Goal: Task Accomplishment & Management: Manage account settings

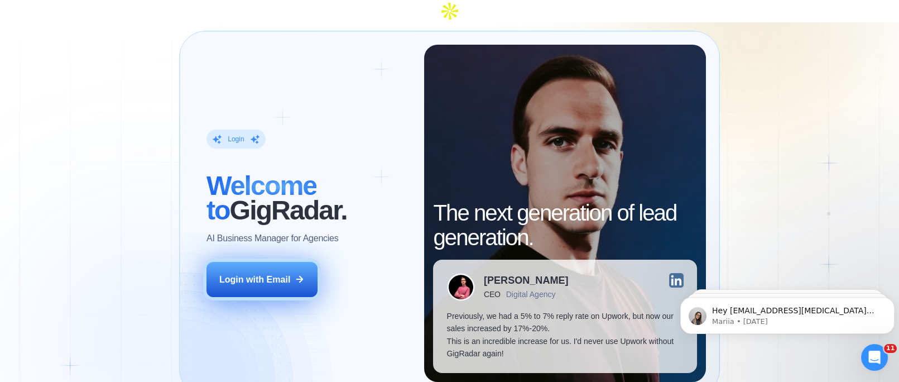
click at [258, 262] on button "Login with Email" at bounding box center [261, 279] width 111 height 35
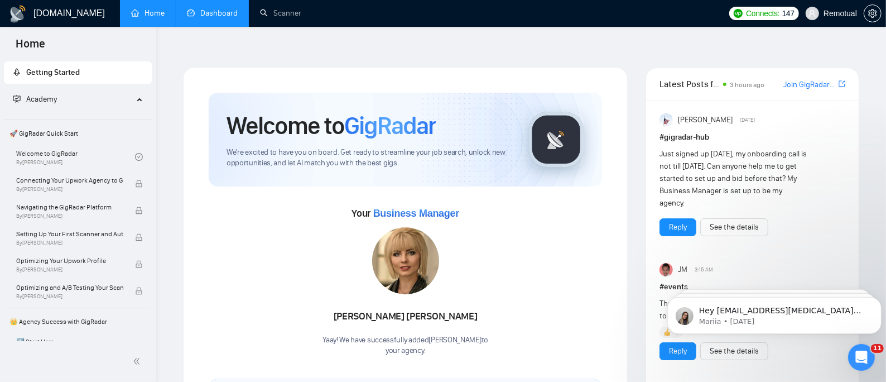
click at [231, 8] on link "Dashboard" at bounding box center [212, 12] width 51 height 9
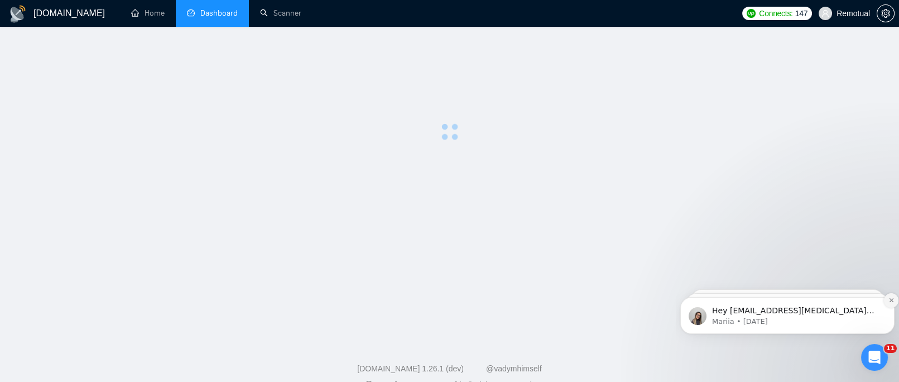
click at [887, 300] on button "Dismiss notification" at bounding box center [891, 300] width 15 height 15
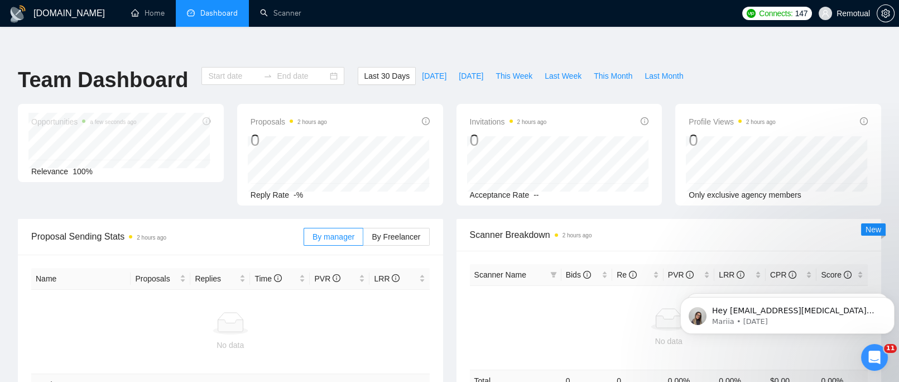
type input "[DATE]"
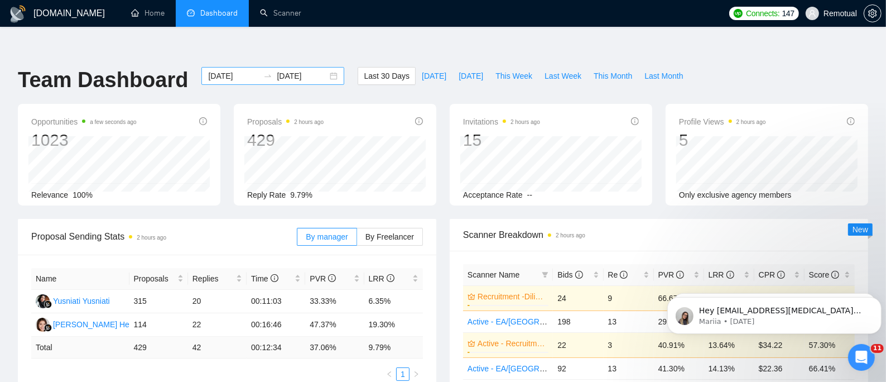
click at [325, 67] on div "[DATE] [DATE]" at bounding box center [272, 76] width 143 height 18
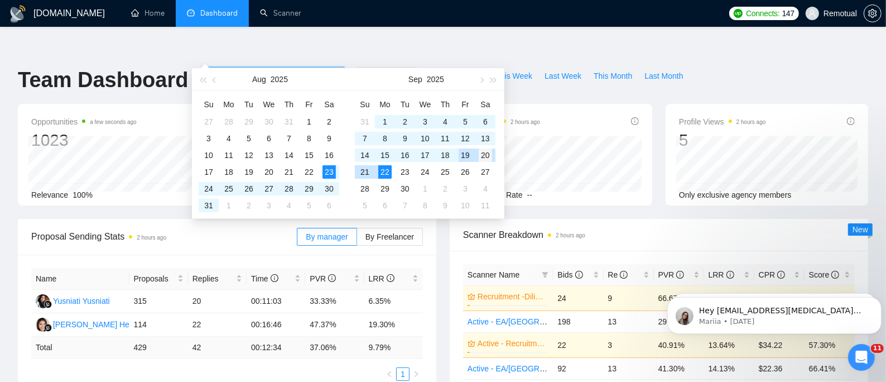
type input "2025-09-20"
click at [489, 151] on div "20" at bounding box center [485, 154] width 13 height 13
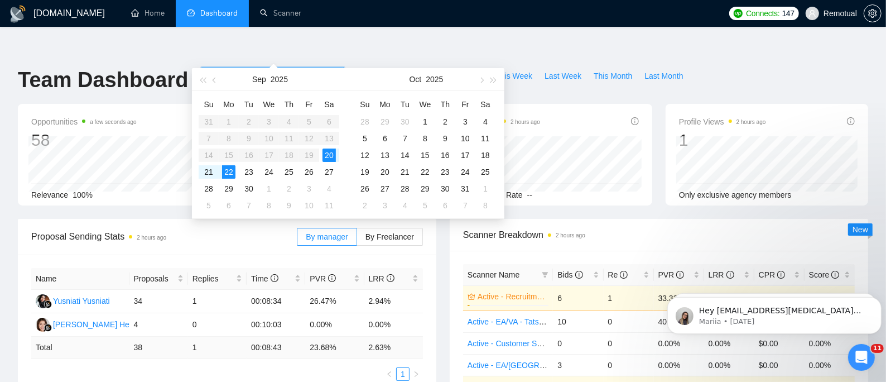
type input "2025-09-22"
click at [214, 137] on table "Su Mo Tu We Th Fr Sa 31 1 2 3 4 5 6 7 8 9 10 11 12 13 14 15 16 17 18 19 20 21 2…" at bounding box center [269, 154] width 141 height 118
click at [209, 140] on table "Su Mo Tu We Th Fr Sa 31 1 2 3 4 5 6 7 8 9 10 11 12 13 14 15 16 17 18 19 20 21 2…" at bounding box center [269, 154] width 141 height 118
click at [228, 70] on input "2025-09-20" at bounding box center [233, 76] width 51 height 12
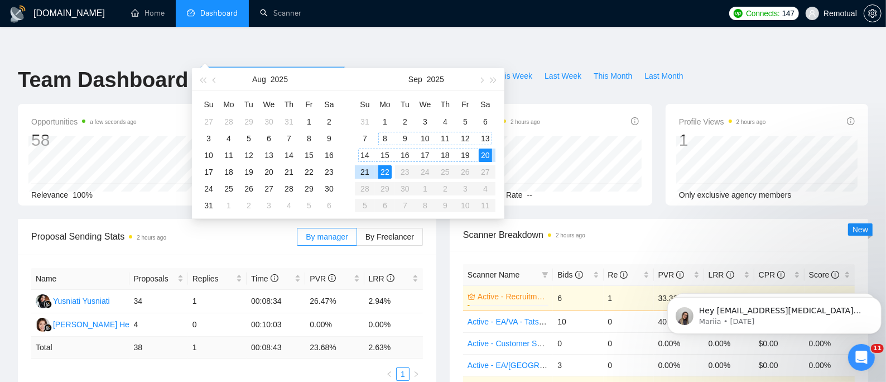
click at [384, 137] on div "8" at bounding box center [384, 138] width 13 height 13
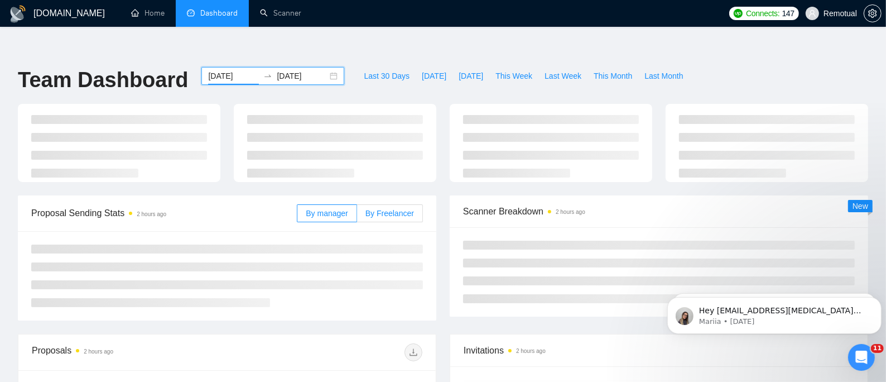
type input "2025-09-08"
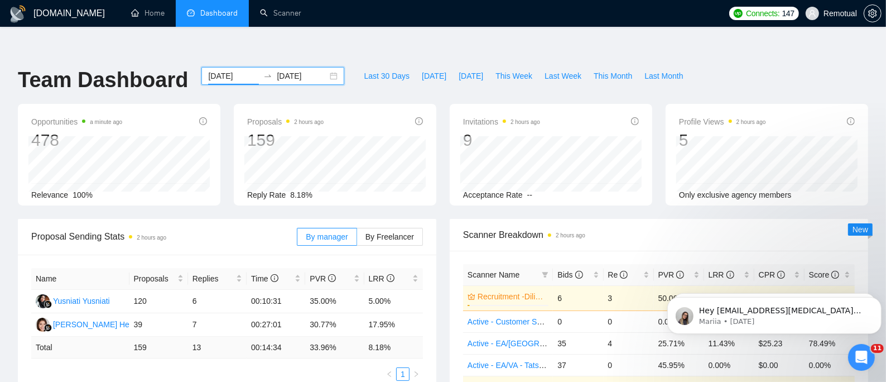
click at [305, 70] on input "2025-09-22" at bounding box center [302, 76] width 51 height 12
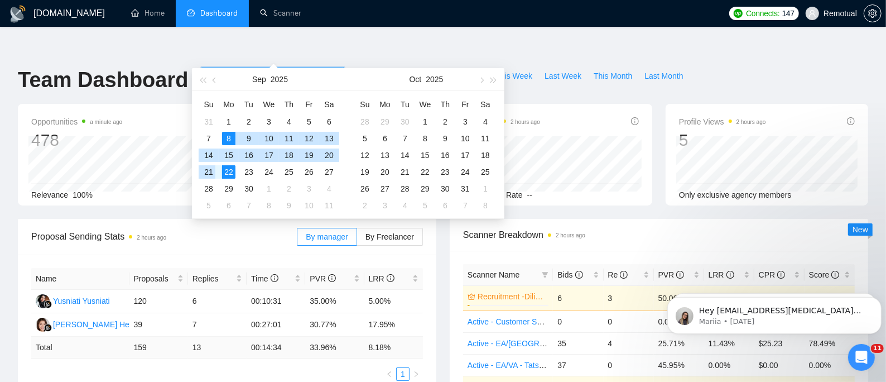
type input "2025-09-21"
click at [214, 171] on div "21" at bounding box center [208, 171] width 13 height 13
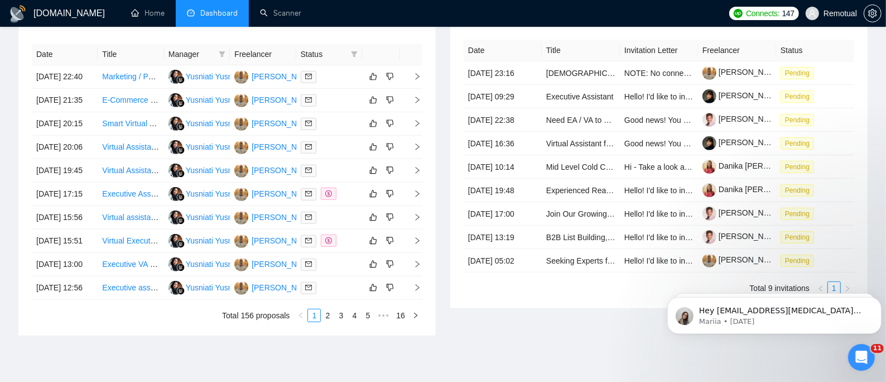
scroll to position [389, 0]
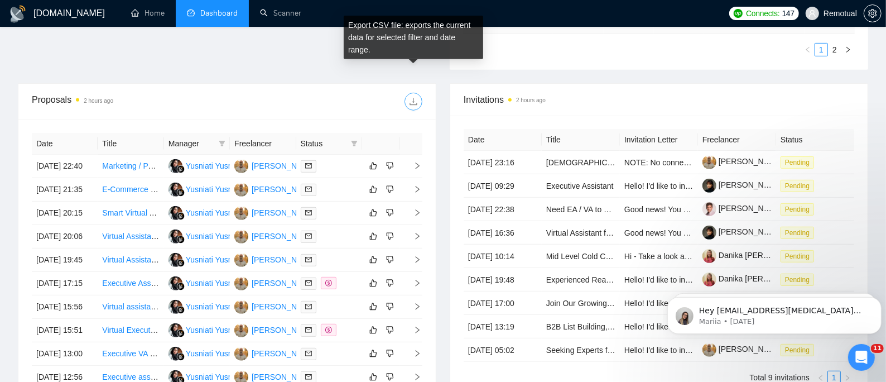
click at [414, 97] on icon "download" at bounding box center [413, 101] width 9 height 9
